Goal: Check status: Check status

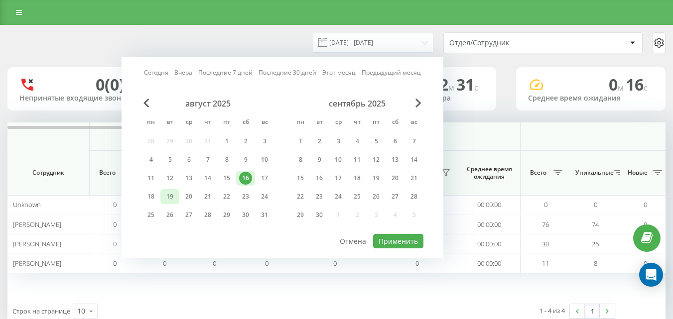
click at [169, 196] on div "19" at bounding box center [169, 196] width 13 height 13
drag, startPoint x: 171, startPoint y: 196, endPoint x: 368, endPoint y: 224, distance: 199.3
click at [171, 196] on div "19" at bounding box center [169, 196] width 13 height 13
click at [404, 242] on button "Применить" at bounding box center [398, 241] width 50 height 14
type input "[DATE] - [DATE]"
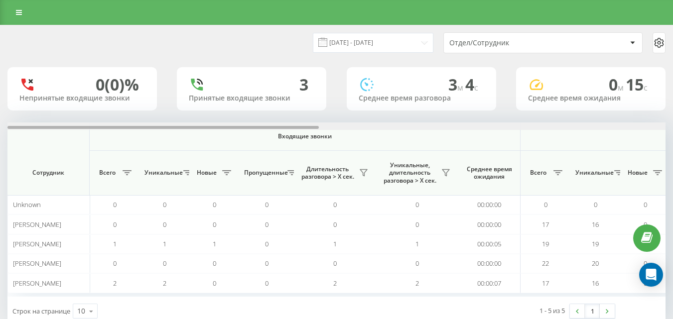
drag, startPoint x: 645, startPoint y: 116, endPoint x: 655, endPoint y: 127, distance: 14.4
click at [648, 119] on div "[DATE] - [DATE] Отдел/Сотрудник 0 (0)% Непринятые входящие звонки 3 Принятые вх…" at bounding box center [336, 175] width 658 height 300
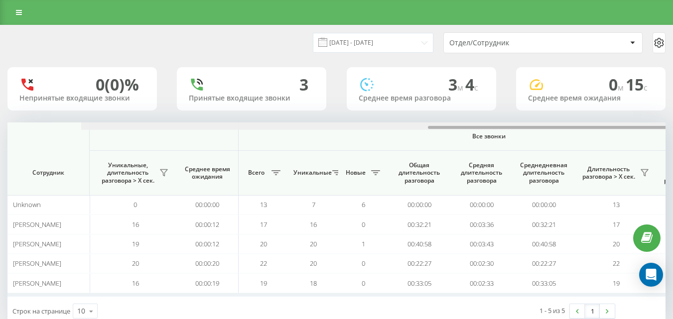
click at [656, 127] on div at bounding box center [410, 126] width 658 height 7
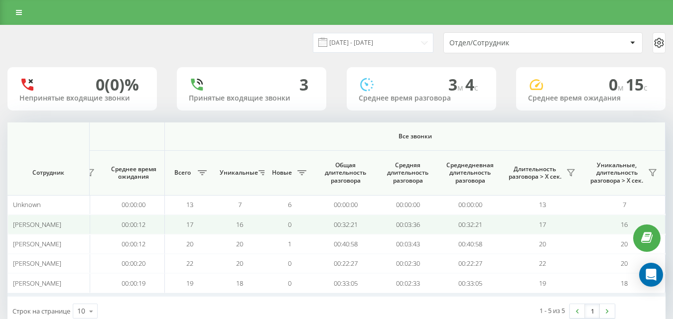
scroll to position [26, 0]
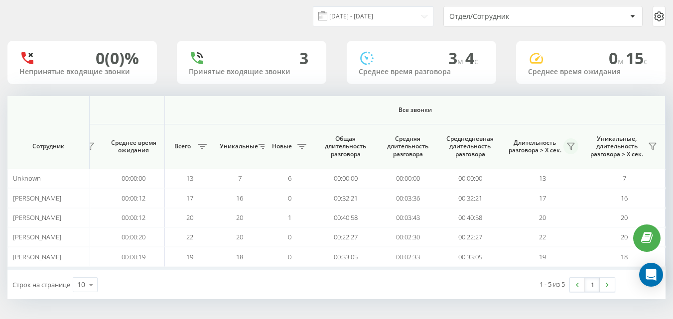
click at [567, 144] on icon at bounding box center [571, 146] width 8 height 8
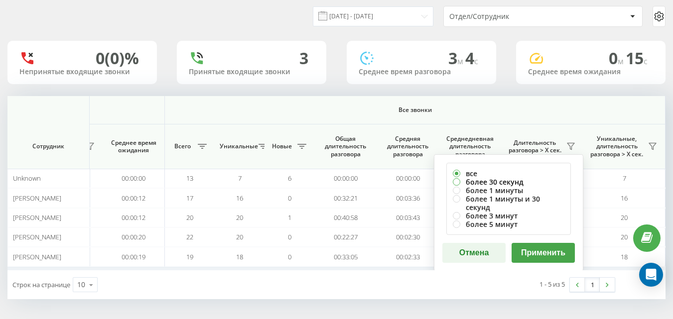
click at [529, 181] on label "более 30 секунд" at bounding box center [509, 182] width 112 height 8
radio input "true"
click at [532, 245] on button "Применить" at bounding box center [543, 253] width 63 height 20
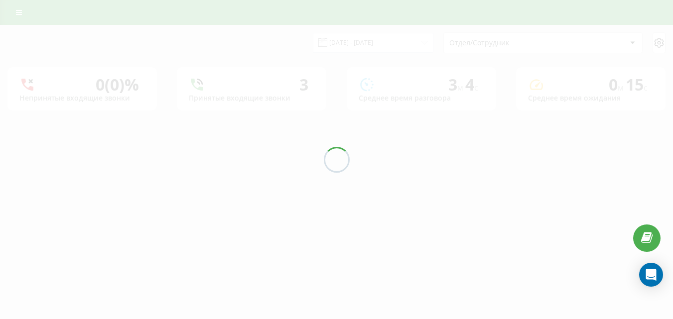
scroll to position [0, 0]
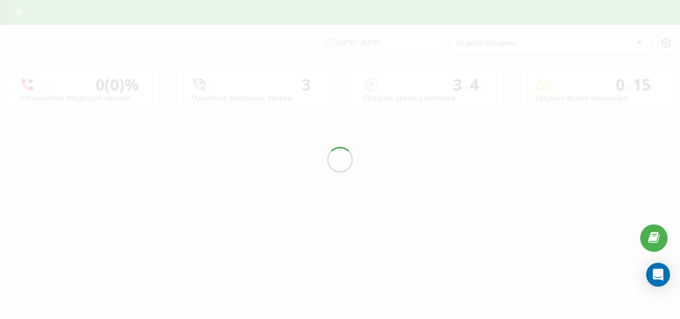
click at [632, 111] on div "[DATE] - [DATE] Отдел/Сотрудник 0 (0)% Непринятые входящие звонки 3 Принятые вх…" at bounding box center [340, 67] width 666 height 85
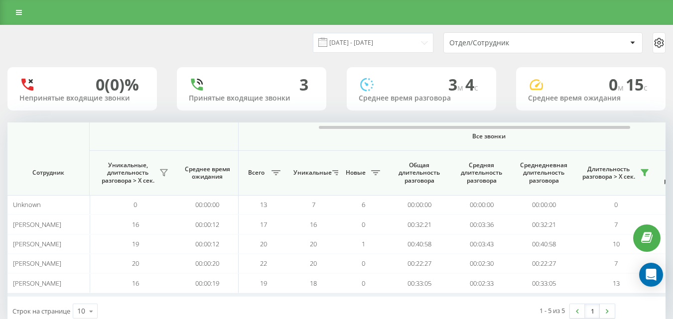
click at [632, 127] on div at bounding box center [336, 126] width 658 height 7
click at [631, 128] on div at bounding box center [410, 126] width 658 height 7
